Goal: Information Seeking & Learning: Learn about a topic

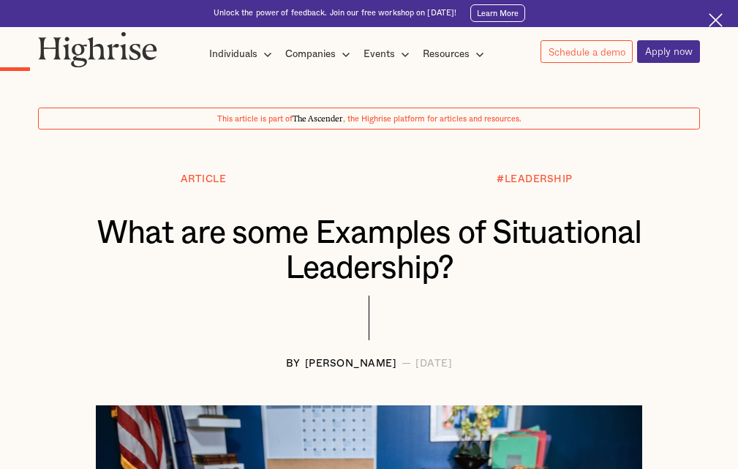
scroll to position [969, 0]
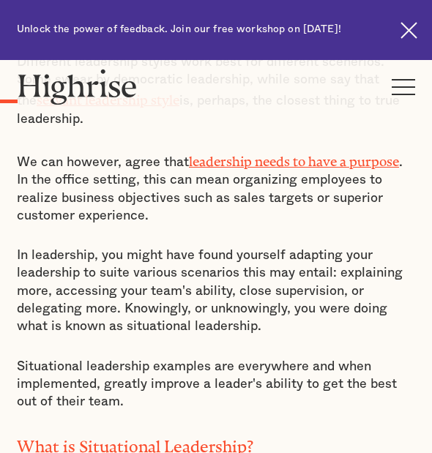
click at [240, 88] on div "How It Works Individuals Programs 1 Highrise Leader A 6-month program to grow l…" at bounding box center [216, 86] width 432 height 53
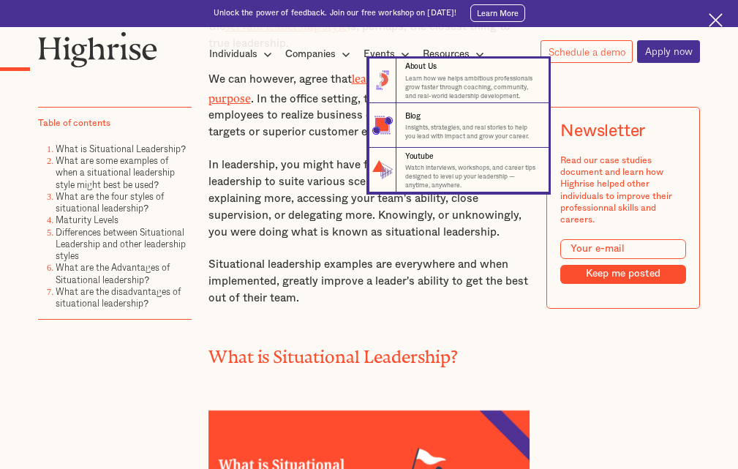
click at [311, 118] on nav "8 About Us Learn how we helps ambitious professionals grow faster through coach…" at bounding box center [369, 126] width 716 height 135
click at [299, 165] on nav "8 About Us Learn how we helps ambitious professionals grow faster through coach…" at bounding box center [369, 126] width 716 height 135
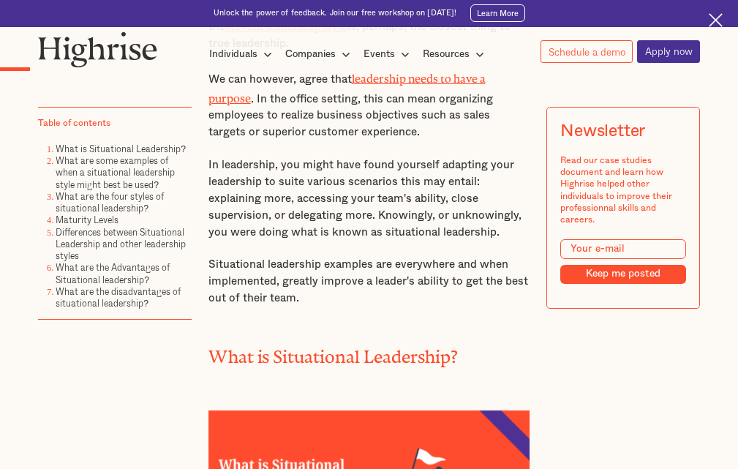
click at [248, 211] on p "In leadership, you might have found yourself adapting your leadership to suite …" at bounding box center [369, 199] width 322 height 84
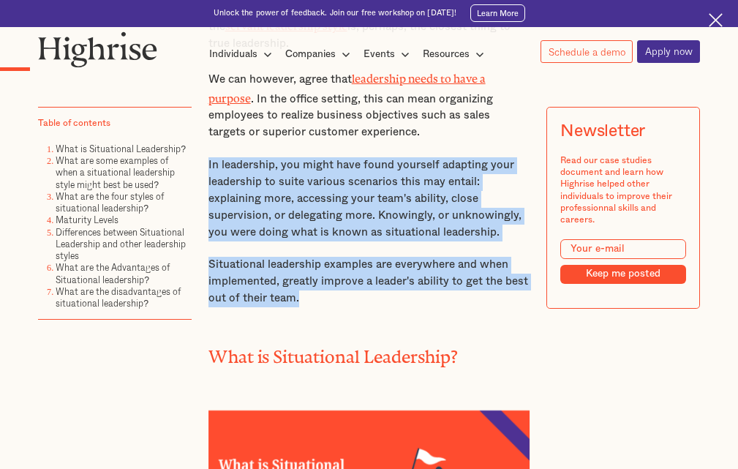
drag, startPoint x: 306, startPoint y: 306, endPoint x: 205, endPoint y: 164, distance: 175.1
copy div "In leadership, you might have found yourself adapting your leadership to suite …"
click at [241, 237] on p "In leadership, you might have found yourself adapting your leadership to suite …" at bounding box center [369, 199] width 322 height 84
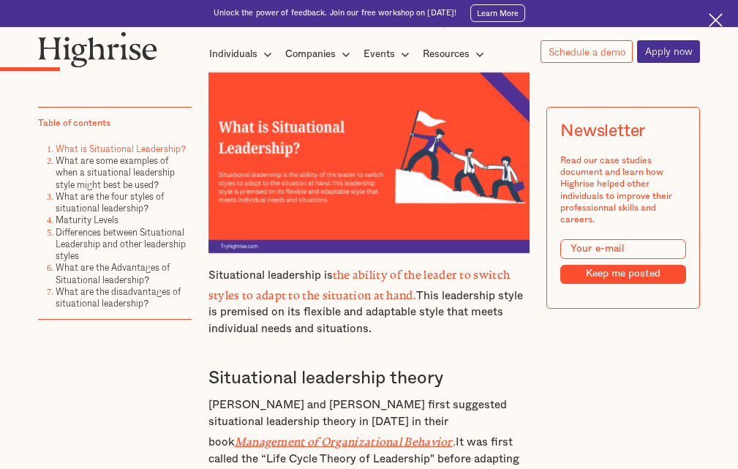
scroll to position [1335, 0]
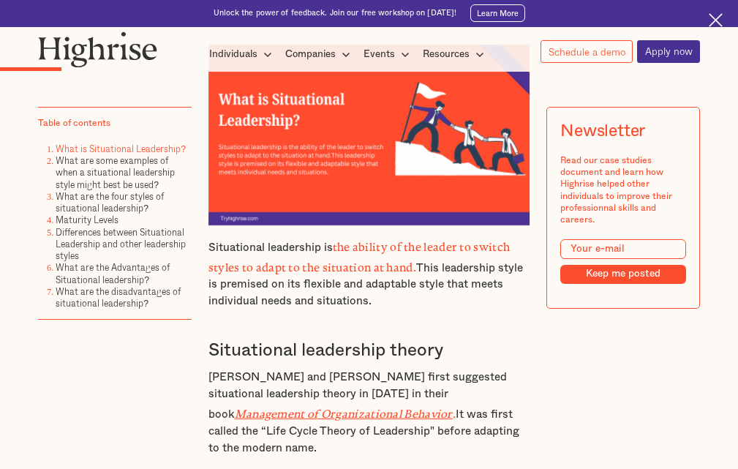
click at [281, 302] on p "Situational leadership is the ability of the leader to switch styles to adapt t…" at bounding box center [369, 273] width 322 height 75
click at [603, 374] on div "Newsletter Read our case studies document and learn how Highrise helped other i…" at bounding box center [623, 254] width 154 height 293
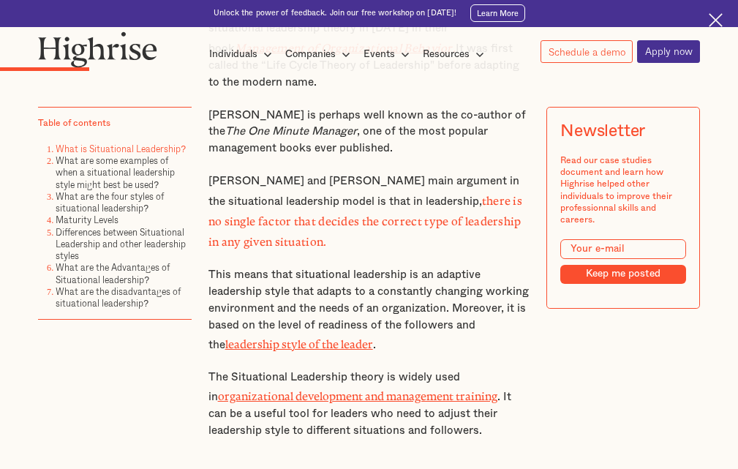
scroll to position [1554, 0]
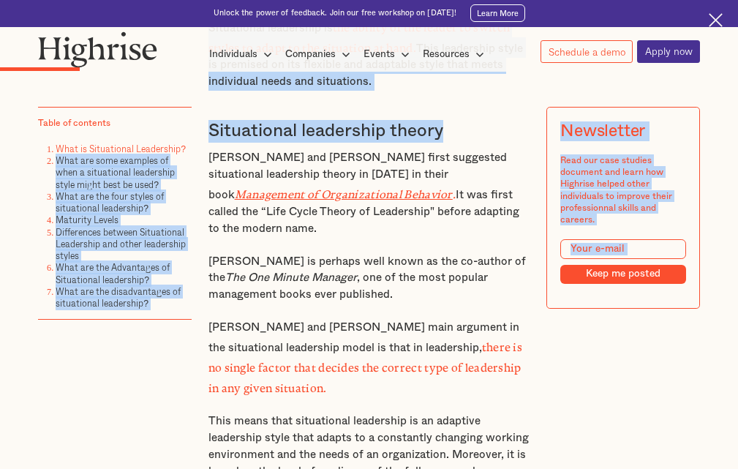
drag, startPoint x: 455, startPoint y: 135, endPoint x: 188, endPoint y: 143, distance: 267.1
click at [273, 134] on h3 "Situational leadership theory" at bounding box center [369, 131] width 322 height 23
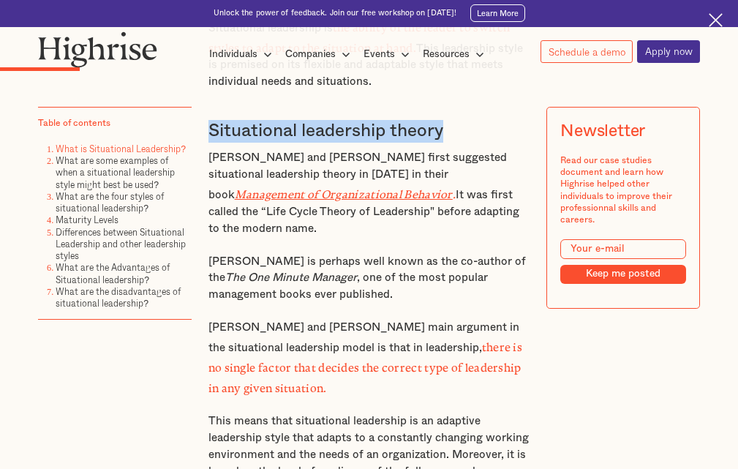
drag, startPoint x: 457, startPoint y: 137, endPoint x: 214, endPoint y: 135, distance: 243.6
click at [208, 140] on h3 "Situational leadership theory" at bounding box center [369, 131] width 322 height 23
copy h3 "Situational leadership theory"
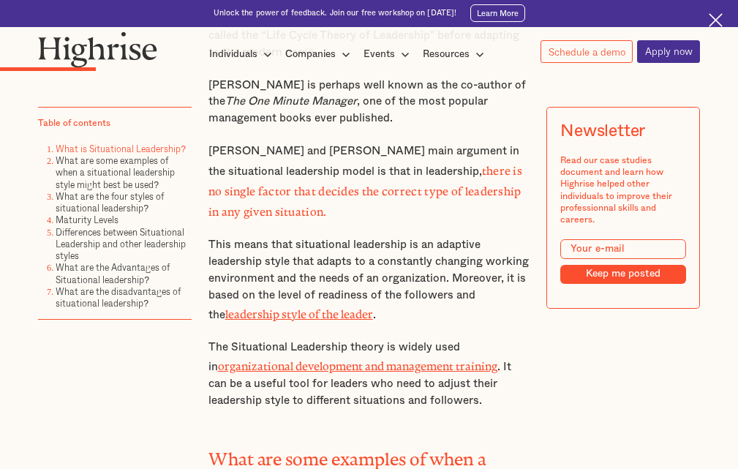
scroll to position [1700, 0]
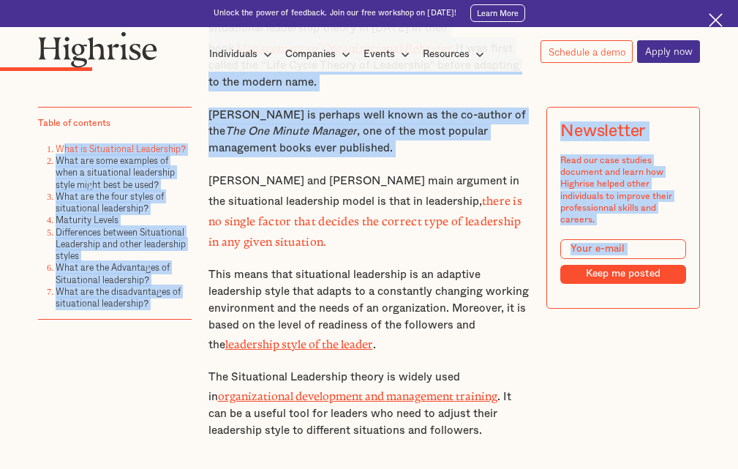
drag, startPoint x: 192, startPoint y: 151, endPoint x: 57, endPoint y: 143, distance: 134.8
click at [101, 151] on link "What is Situational Leadership?" at bounding box center [121, 149] width 130 height 14
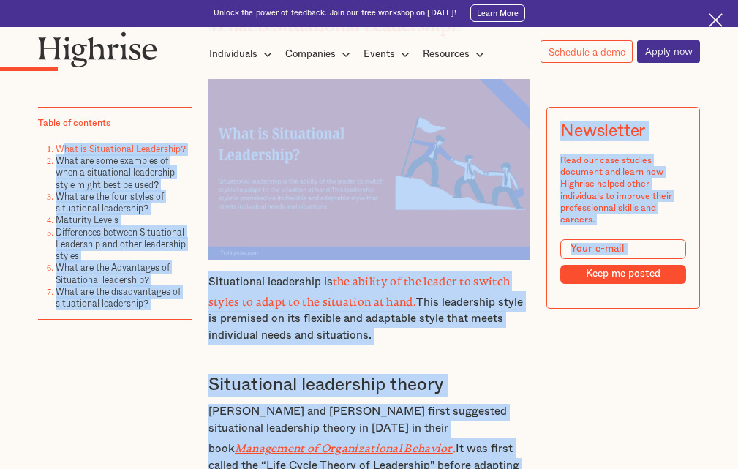
scroll to position [1295, 0]
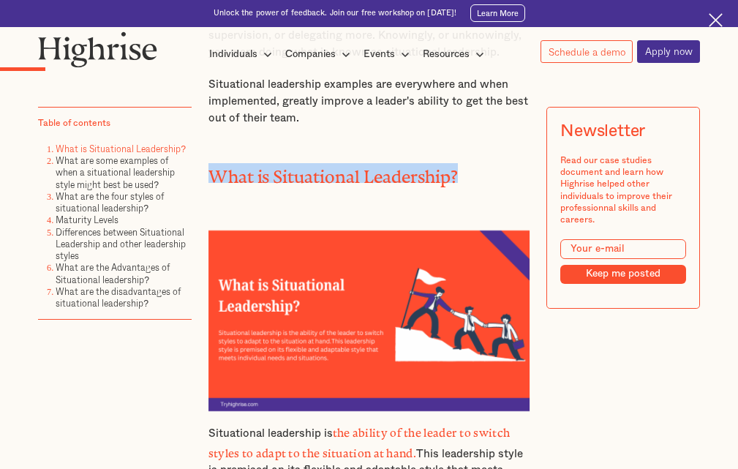
drag, startPoint x: 460, startPoint y: 174, endPoint x: 207, endPoint y: 173, distance: 253.1
click at [208, 173] on h2 "What is Situational Leadership?" at bounding box center [369, 173] width 322 height 20
copy h2 "What is Situational Leadership?"
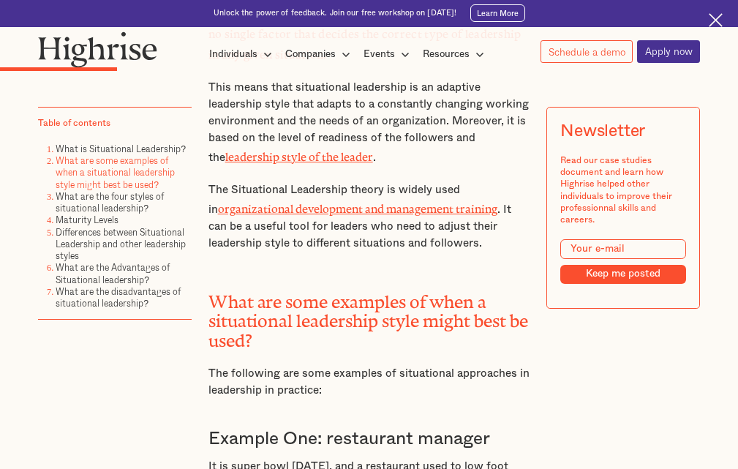
scroll to position [2027, 0]
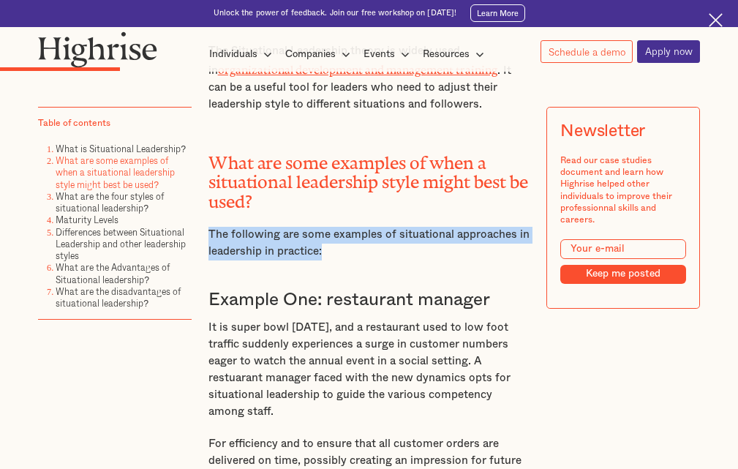
drag, startPoint x: 323, startPoint y: 236, endPoint x: 207, endPoint y: 214, distance: 118.5
click at [208, 227] on p "The following are some examples of situational approaches in leadership in prac…" at bounding box center [369, 244] width 322 height 34
copy p "The following are some examples of situational approaches in leadership in prac…"
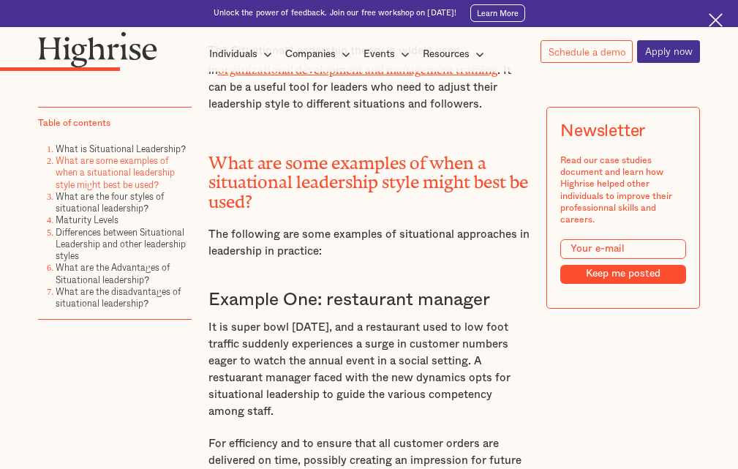
click at [264, 181] on h2 "What are some examples of when a situational leadership style might best be use…" at bounding box center [369, 178] width 322 height 59
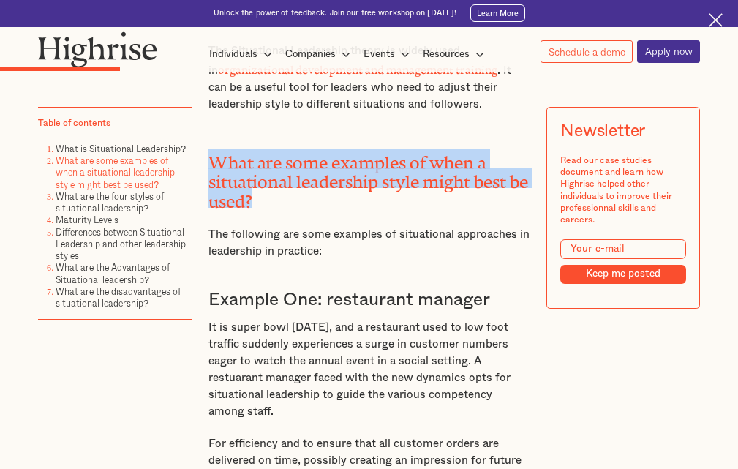
drag, startPoint x: 265, startPoint y: 179, endPoint x: 200, endPoint y: 136, distance: 77.5
copy h2 "What are some examples of when a situational leadership style might best be use…"
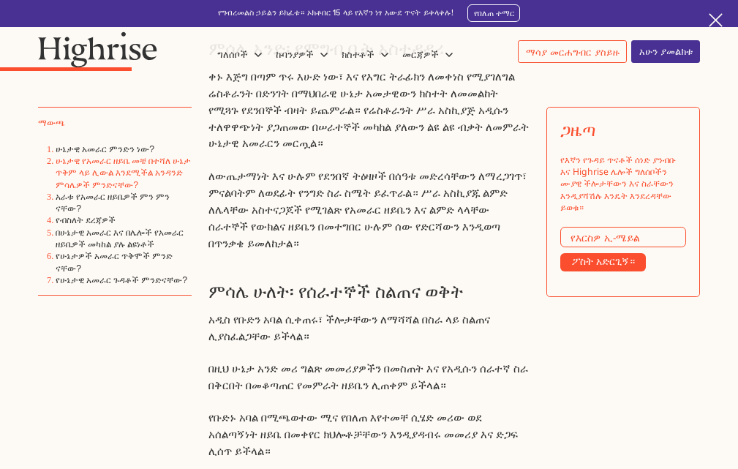
scroll to position [2095, 0]
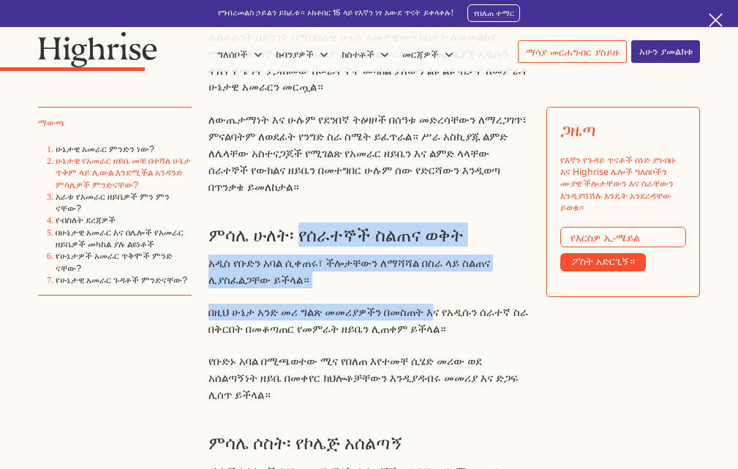
drag, startPoint x: 297, startPoint y: 232, endPoint x: 432, endPoint y: 293, distance: 148.6
click at [472, 279] on p "አዲስ የቡድን አባል ሲቀጠሩ፣ ችሎታቸውን ለማሻሻል በስራ ላይ ስልጠና ሊያስፈልጋቸው ይችላል።" at bounding box center [369, 272] width 322 height 34
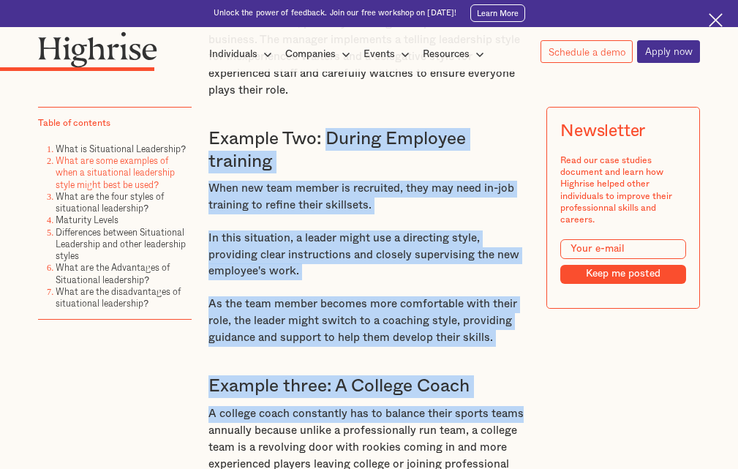
scroll to position [2466, 0]
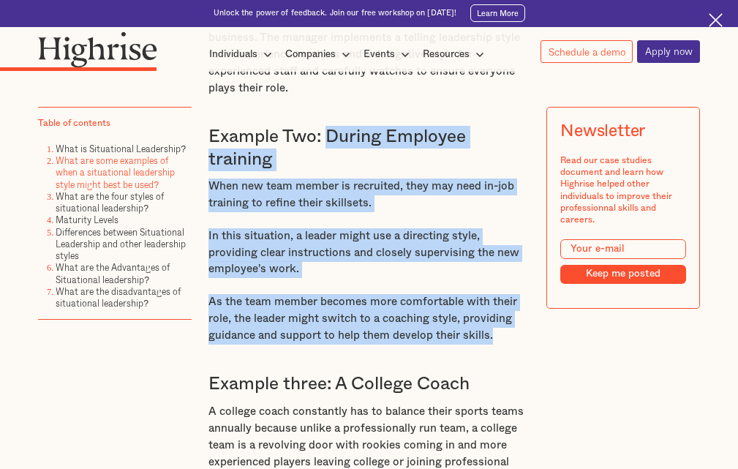
drag, startPoint x: 329, startPoint y: 263, endPoint x: 519, endPoint y: 317, distance: 197.7
copy div "During Employee training When new team member is recruited, they may need in-jo…"
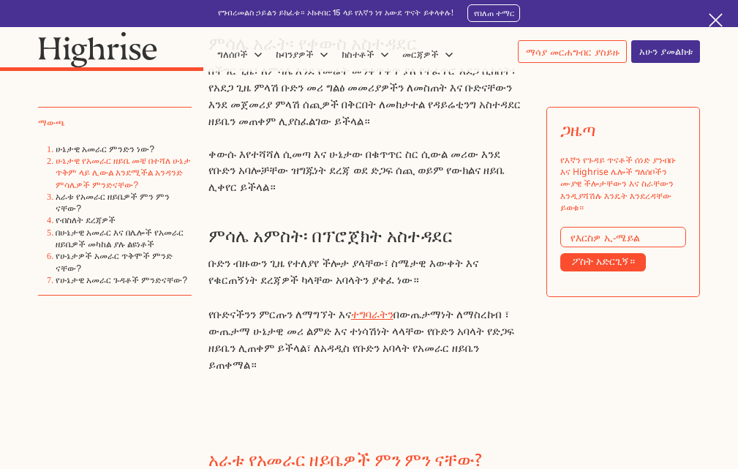
scroll to position [3086, 0]
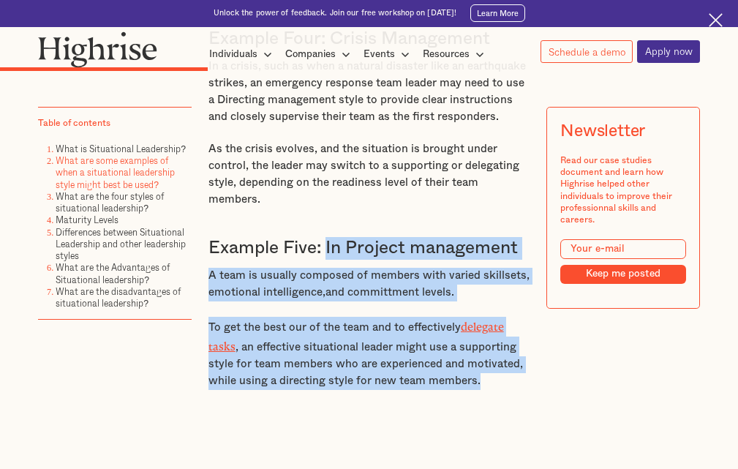
drag, startPoint x: 327, startPoint y: 228, endPoint x: 447, endPoint y: 309, distance: 144.4
copy div "In Project management A team is usually composed of members with varied skillse…"
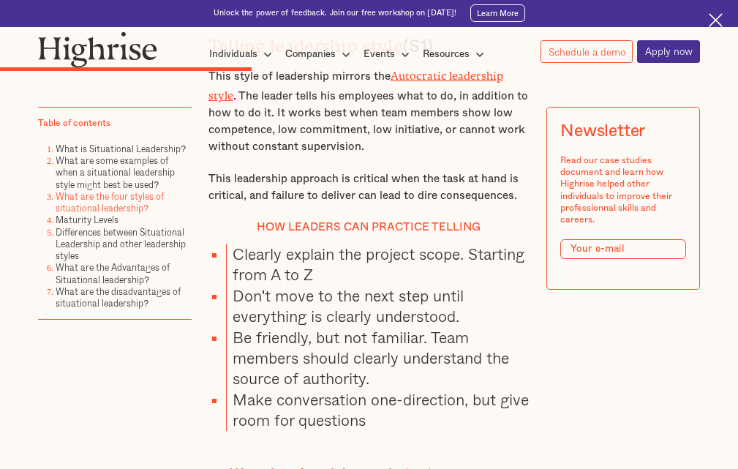
scroll to position [3579, 0]
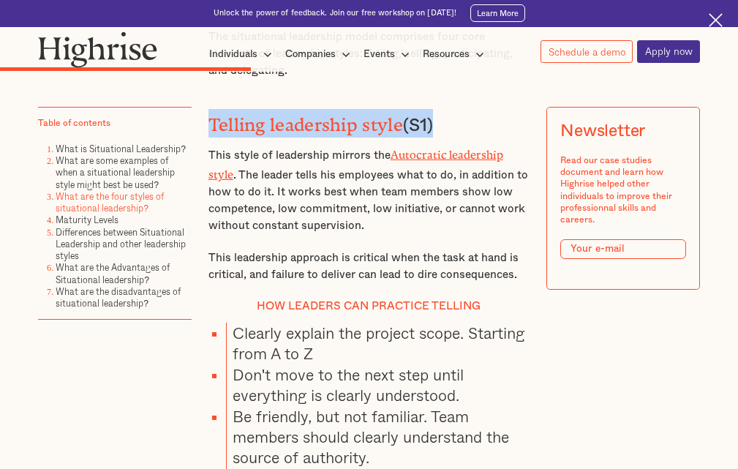
drag, startPoint x: 210, startPoint y: 97, endPoint x: 439, endPoint y: 113, distance: 229.5
click at [439, 113] on h3 "Telling leadership style (S1)" at bounding box center [369, 123] width 322 height 29
copy h3 "Telling leadership style (S1)"
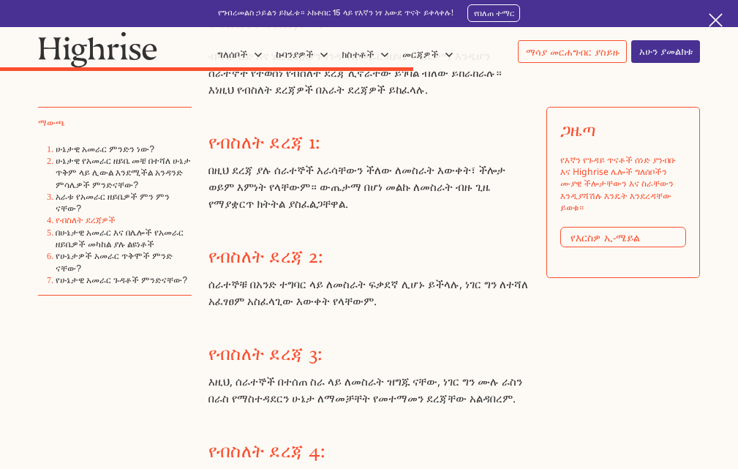
scroll to position [5021, 0]
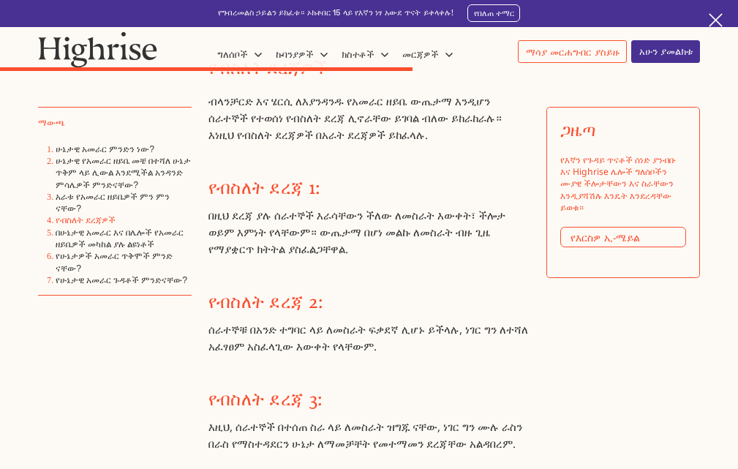
click at [369, 142] on font "ብላንቻርድ እና ሄርሲ ለእያንዳንዱ የአመራር ዘይቤ ውጤታማ እንዲሆን ሰራተኞች የተወሰነ የብስለት ደረጃ ሊኖራቸው ይገባል ብለው…" at bounding box center [354, 118] width 293 height 48
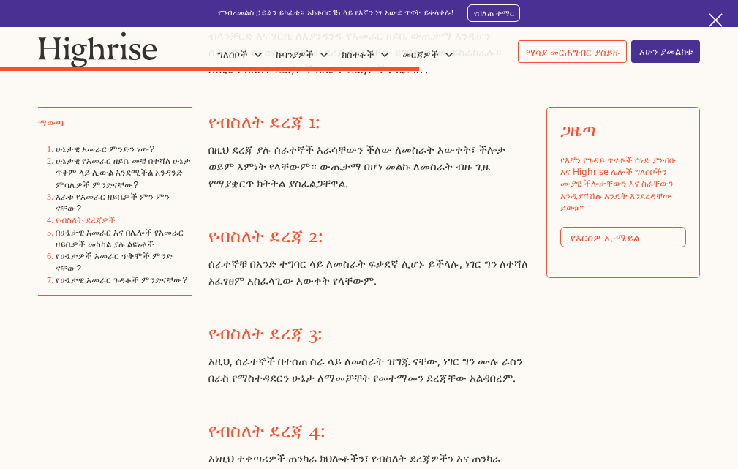
scroll to position [5094, 0]
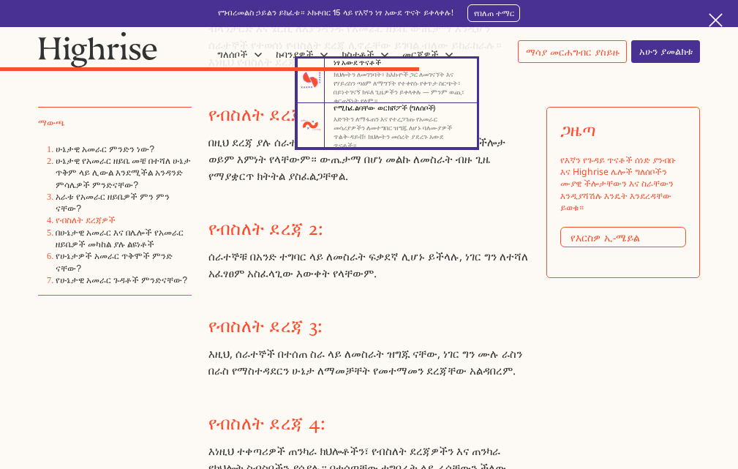
click at [208, 142] on nav "7 ነፃ አውደ ጥናቶች ክህሎትን ለመገንባት፣ ከእኩዮች ጋር ለመገናኘት እና የሃይሪስን ጣዕም ለማግኘት የተቀየሱ የቀጥታ ስርጭት…" at bounding box center [369, 103] width 716 height 89
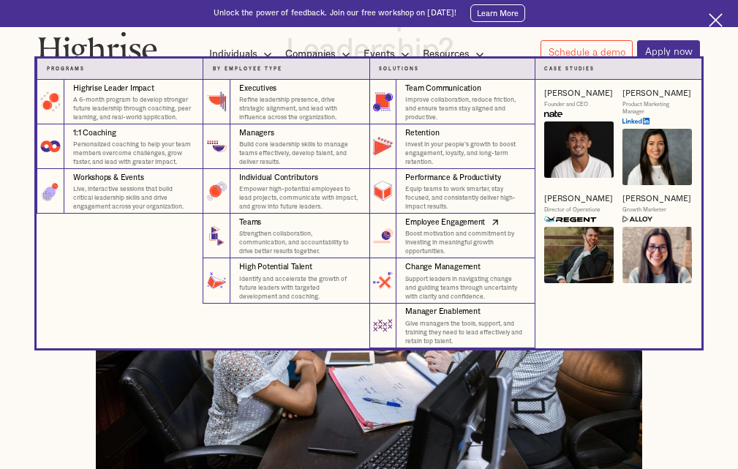
scroll to position [219, 0]
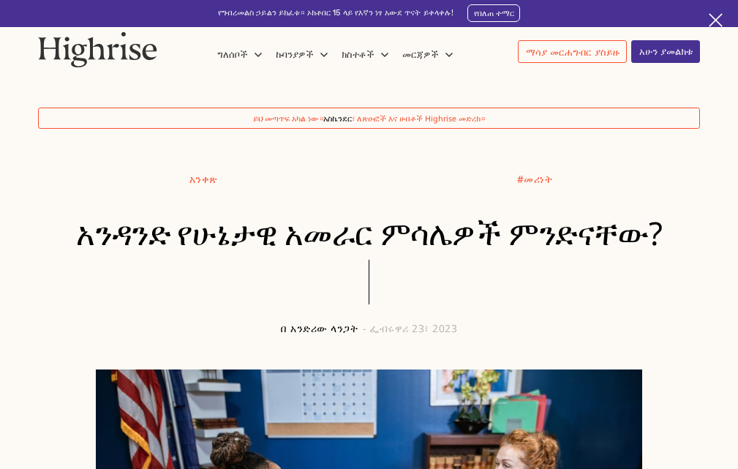
scroll to position [230, 0]
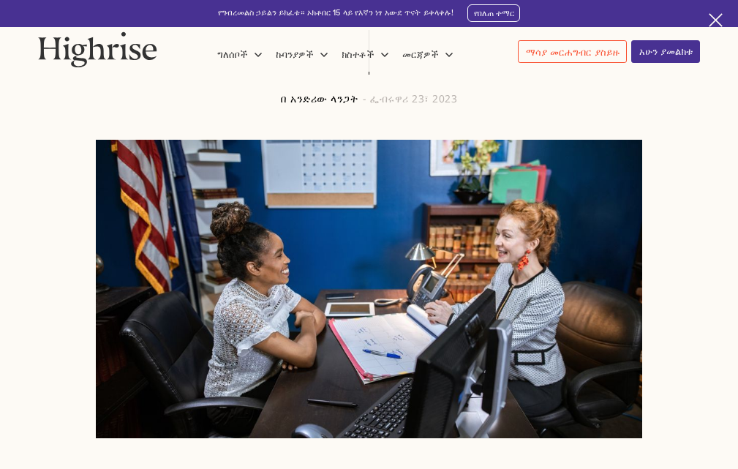
drag, startPoint x: 168, startPoint y: 95, endPoint x: 183, endPoint y: 95, distance: 14.6
click at [168, 93] on div at bounding box center [369, 61] width 662 height 63
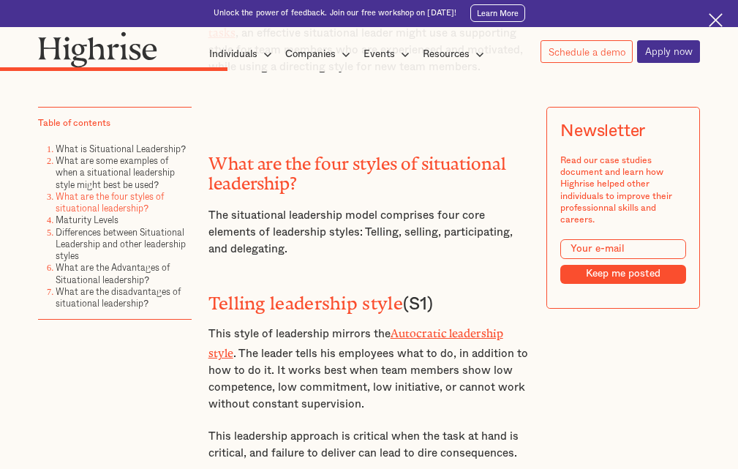
scroll to position [3521, 0]
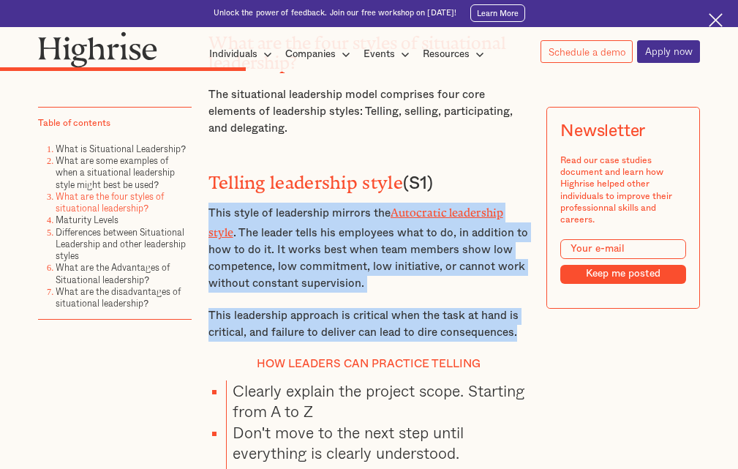
drag, startPoint x: 200, startPoint y: 186, endPoint x: 519, endPoint y: 309, distance: 341.0
copy div "This style of leadership mirrors the Autocratic leadership style . The leader t…"
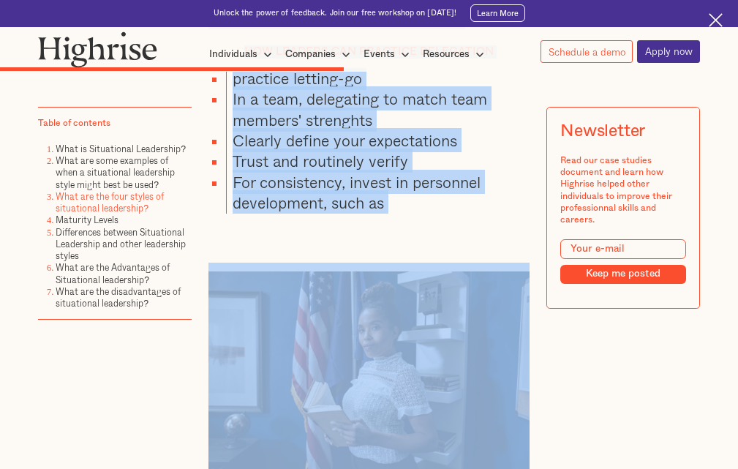
scroll to position [5091, 0]
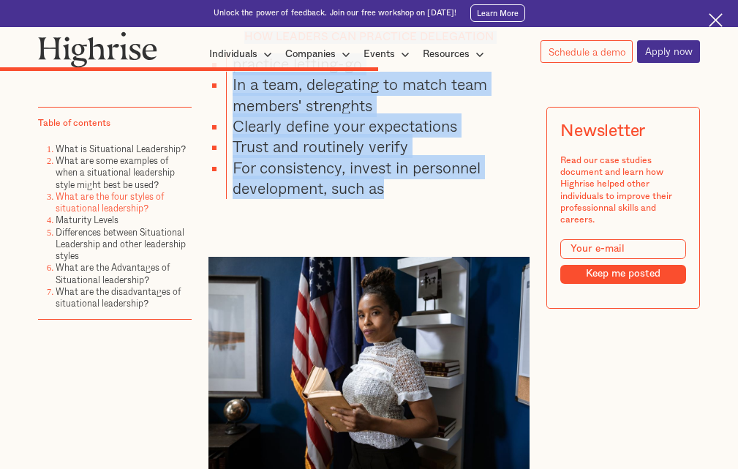
drag, startPoint x: 252, startPoint y: 259, endPoint x: 500, endPoint y: 172, distance: 262.1
copy div "How leaders can practice telling Clearly explain the project scope. Starting fr…"
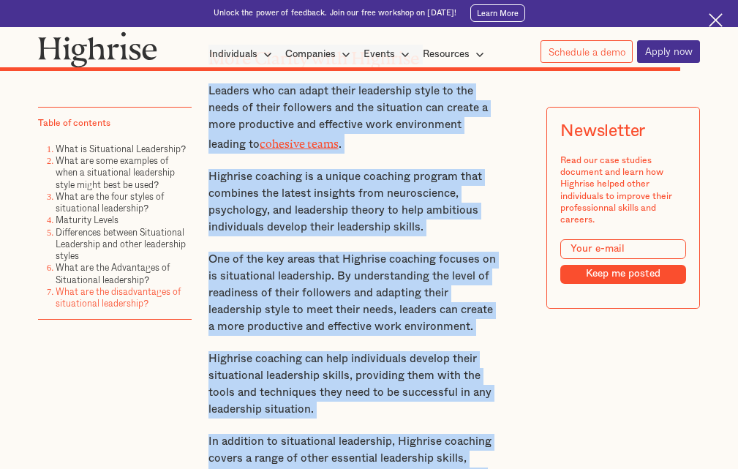
scroll to position [8828, 0]
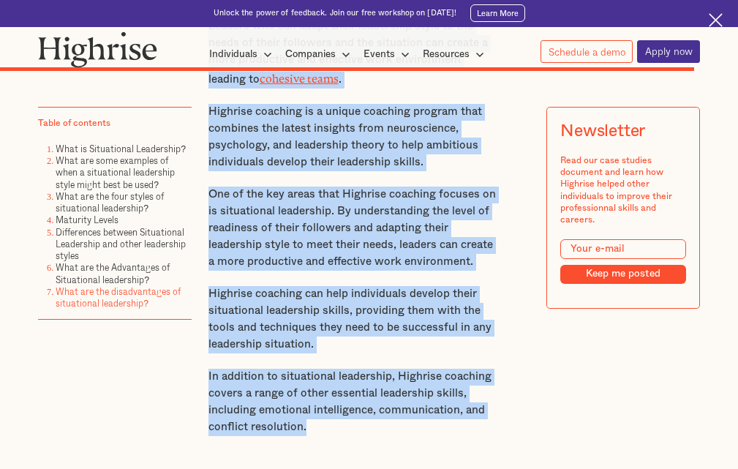
drag, startPoint x: 205, startPoint y: 247, endPoint x: 460, endPoint y: 385, distance: 289.9
copy div "Maturity Levels Blanchard and Hersey further argue that for each leadership sty…"
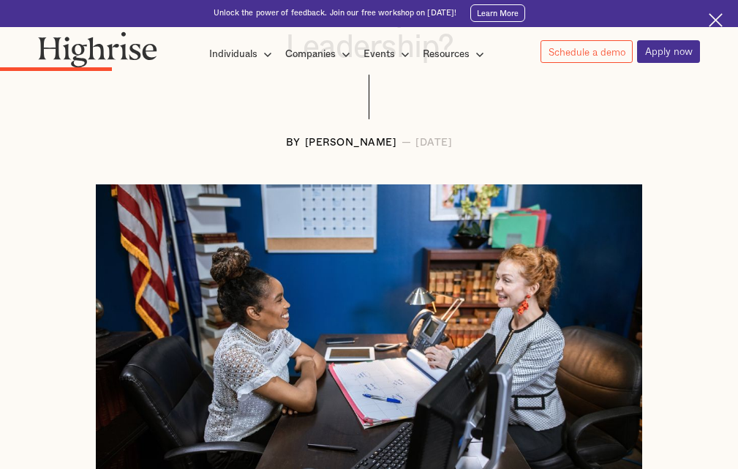
scroll to position [0, 0]
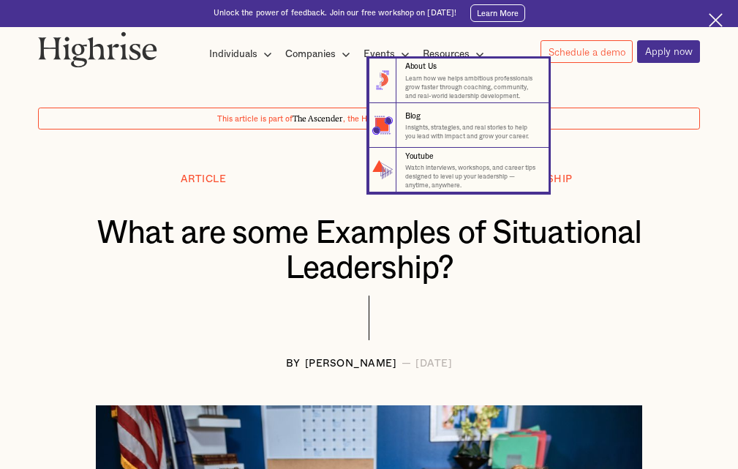
click at [434, 52] on div "Resources" at bounding box center [446, 54] width 47 height 18
click at [452, 56] on div "Resources" at bounding box center [446, 54] width 47 height 18
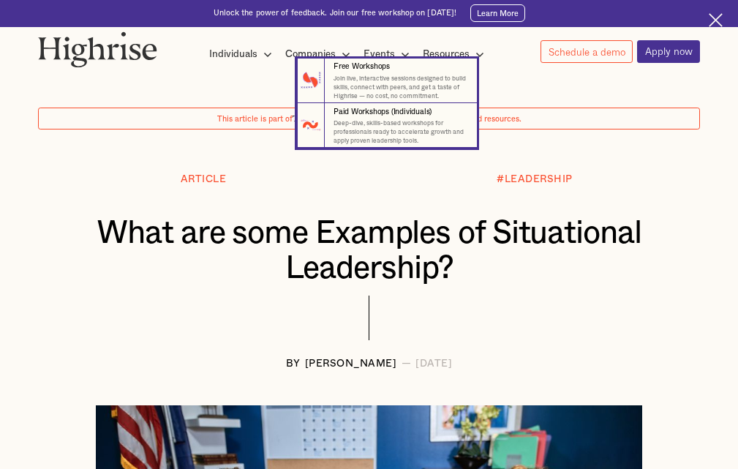
click at [376, 50] on div "Events" at bounding box center [378, 54] width 31 height 18
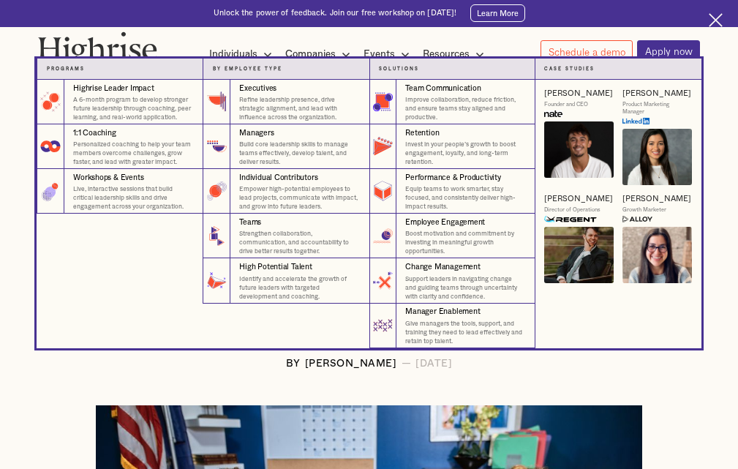
click at [304, 50] on div "Companies" at bounding box center [310, 54] width 50 height 18
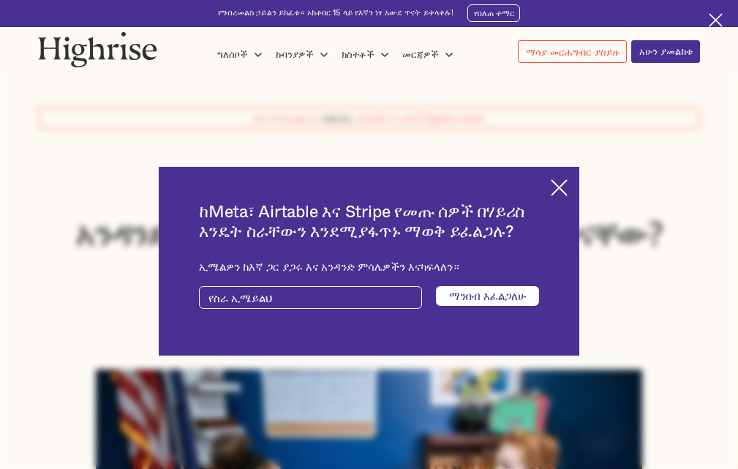
scroll to position [656, 0]
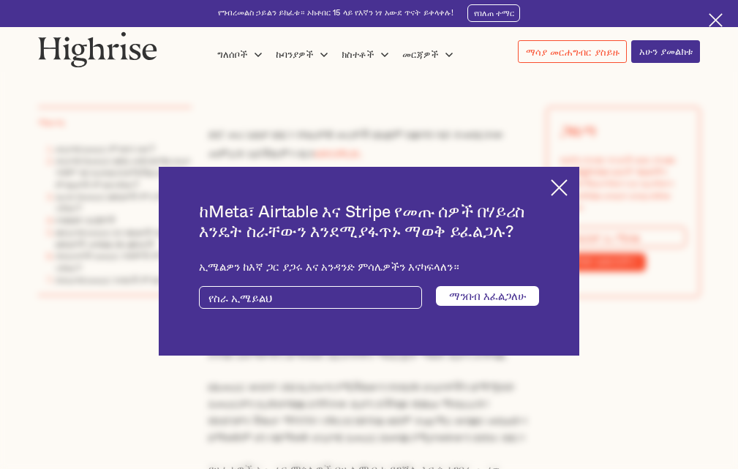
click at [568, 181] on img at bounding box center [559, 187] width 17 height 17
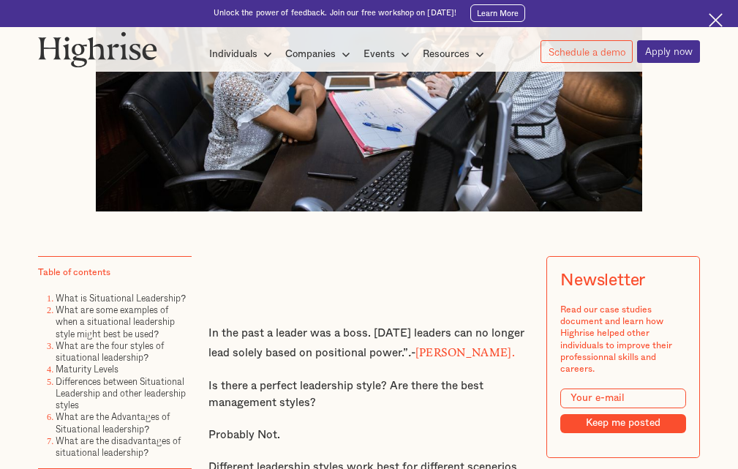
scroll to position [712, 0]
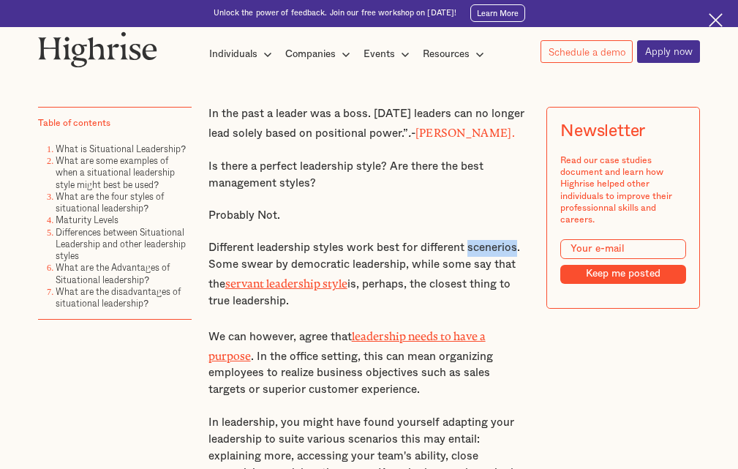
drag, startPoint x: 515, startPoint y: 254, endPoint x: 466, endPoint y: 251, distance: 49.1
click at [466, 251] on p "Different leadership styles work best for different scenerios. Some swear by de…" at bounding box center [369, 275] width 322 height 70
copy p "scenerios"
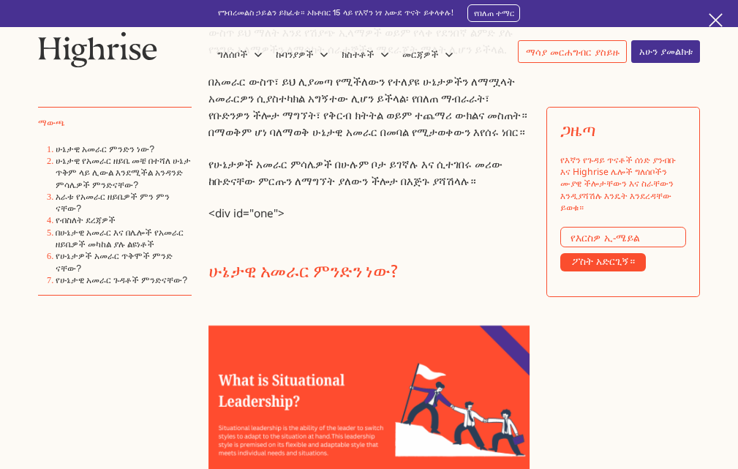
scroll to position [1047, 0]
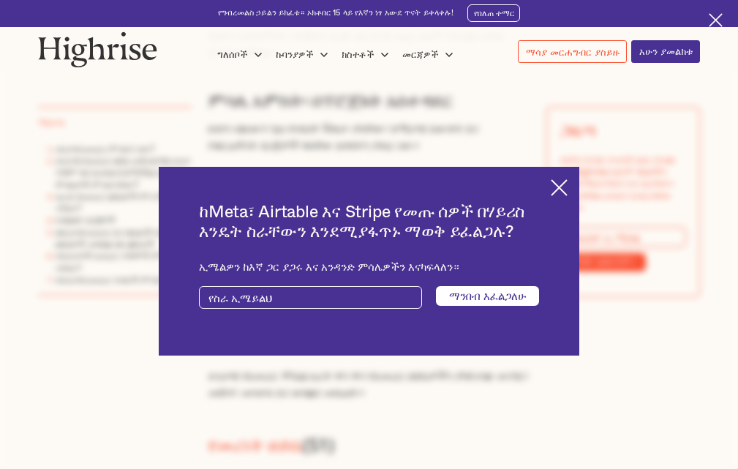
click at [568, 179] on img at bounding box center [559, 187] width 17 height 17
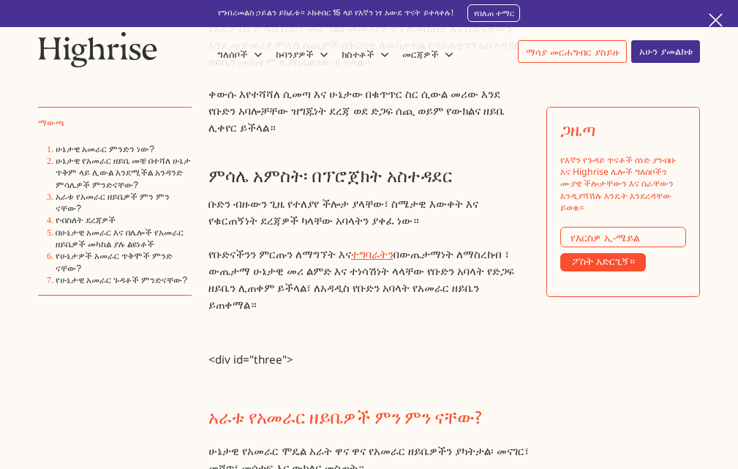
scroll to position [2862, 0]
